Goal: Information Seeking & Learning: Learn about a topic

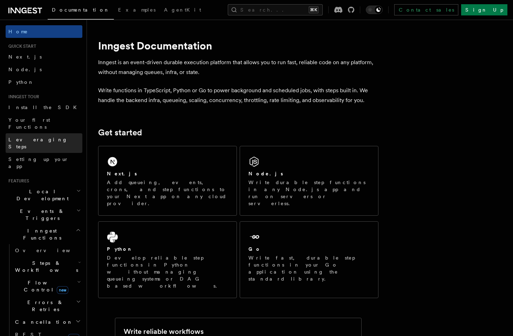
click at [55, 133] on link "Leveraging Steps" at bounding box center [44, 143] width 77 height 20
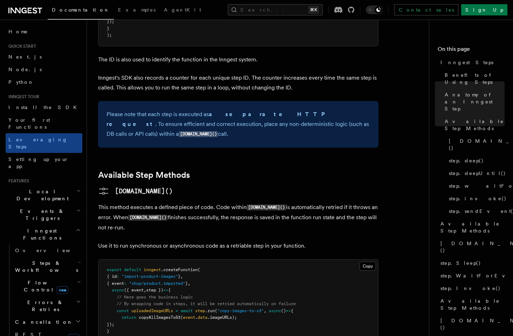
scroll to position [458, 0]
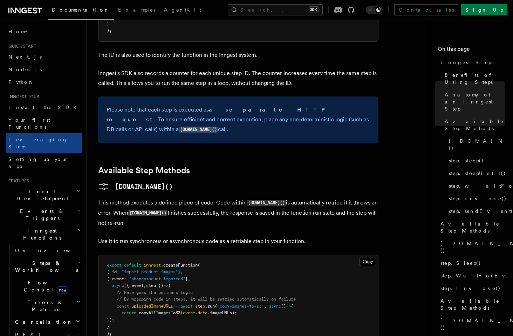
drag, startPoint x: 183, startPoint y: 156, endPoint x: 217, endPoint y: 178, distance: 40.4
click at [217, 198] on p "This method executes a defined piece of code. Code within [DOMAIN_NAME]() is au…" at bounding box center [238, 213] width 280 height 30
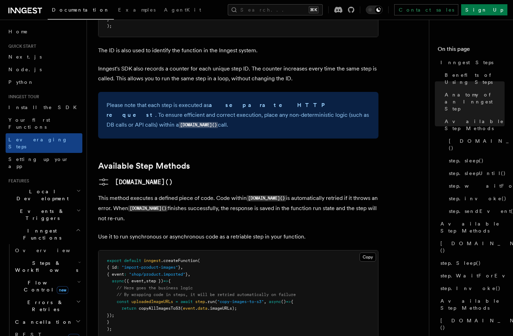
scroll to position [467, 0]
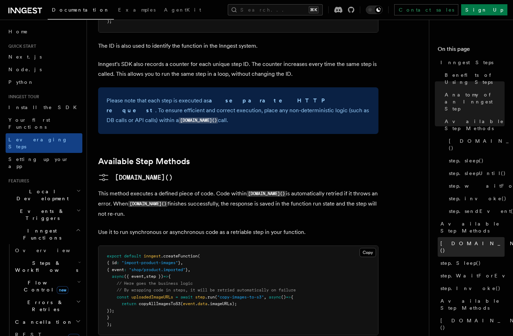
click at [476, 237] on link "[DOMAIN_NAME]()" at bounding box center [471, 247] width 67 height 20
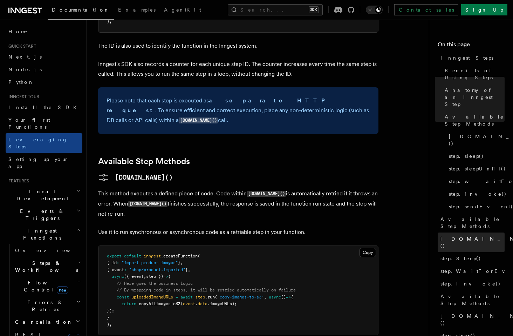
click at [446, 235] on span "[DOMAIN_NAME]()" at bounding box center [491, 242] width 103 height 14
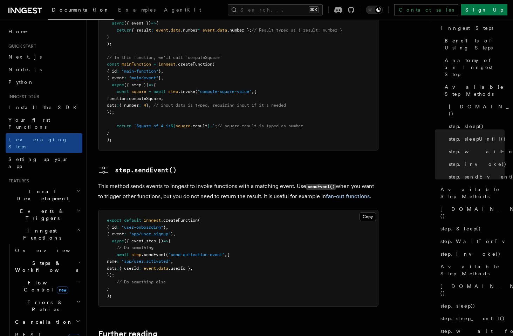
scroll to position [1514, 0]
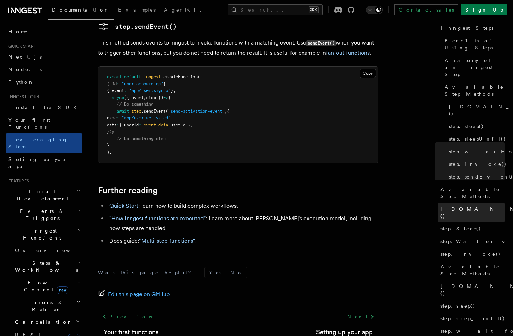
click at [444, 203] on link "[DOMAIN_NAME]()" at bounding box center [471, 213] width 67 height 20
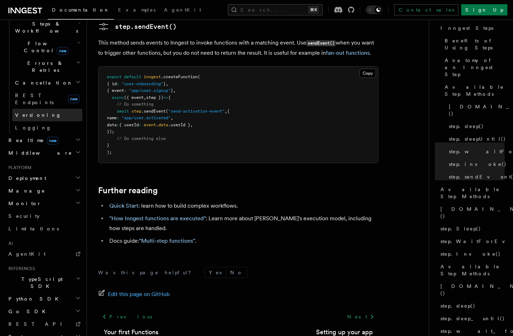
scroll to position [0, 0]
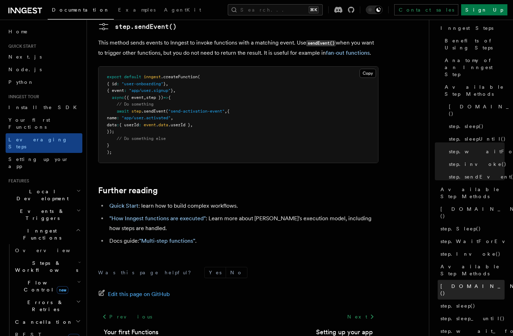
click at [471, 280] on link "[DOMAIN_NAME]()" at bounding box center [471, 290] width 67 height 20
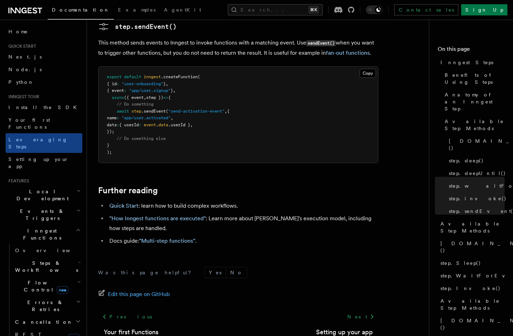
scroll to position [9, 0]
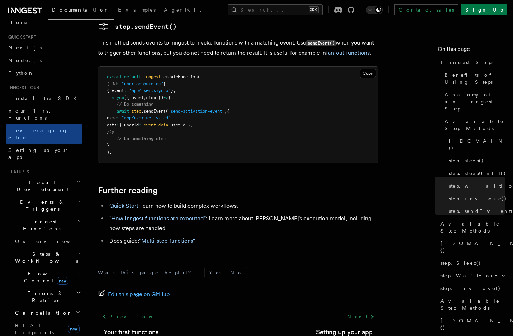
click at [59, 247] on h2 "Steps & Workflows" at bounding box center [47, 257] width 70 height 20
click at [48, 267] on link "Overview" at bounding box center [50, 273] width 63 height 13
